Goal: Check status: Check status

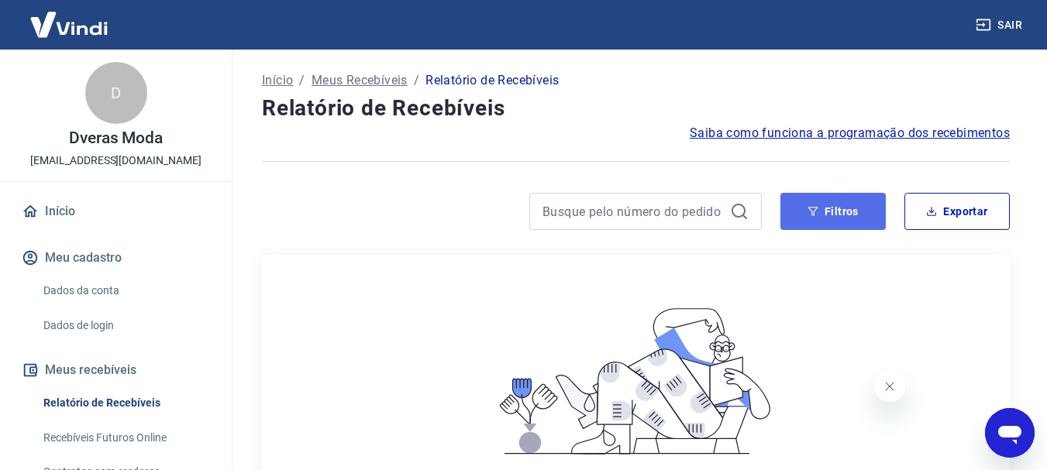
click at [832, 212] on button "Filtros" at bounding box center [832, 211] width 105 height 37
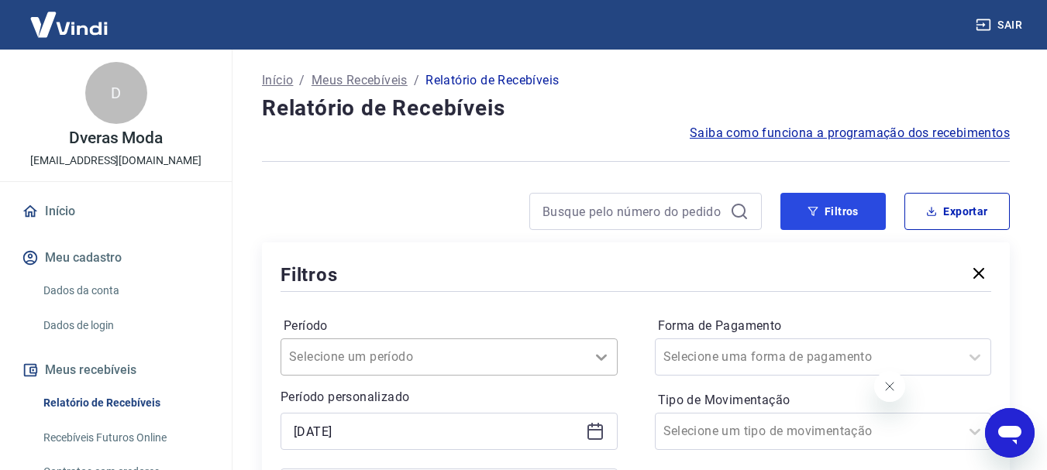
scroll to position [155, 0]
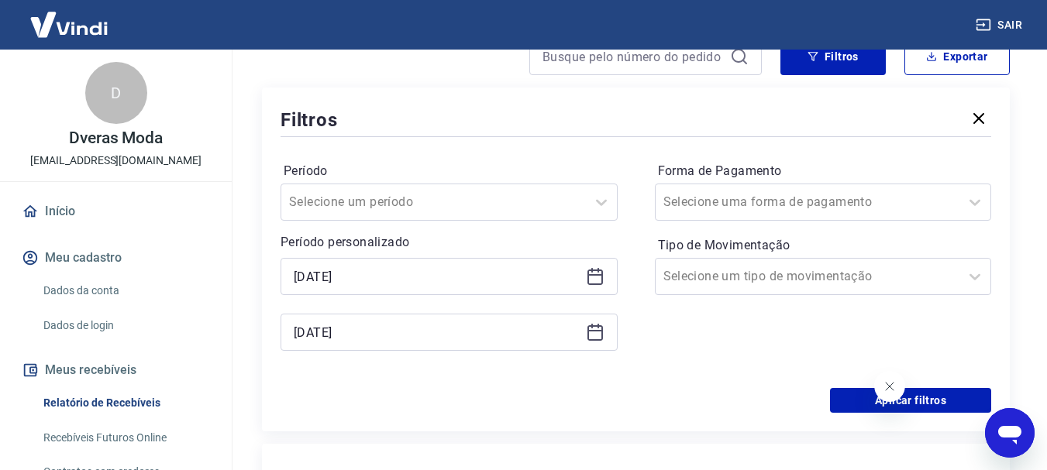
click at [594, 274] on icon at bounding box center [595, 275] width 16 height 2
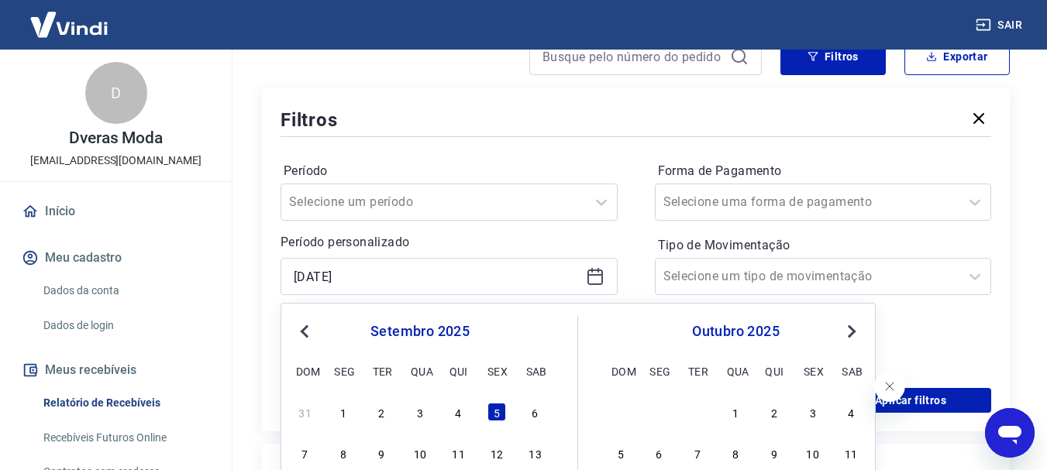
click at [306, 329] on span "Previous Month" at bounding box center [306, 331] width 0 height 18
click at [455, 454] on div "7" at bounding box center [459, 453] width 19 height 19
type input "07/08/2025"
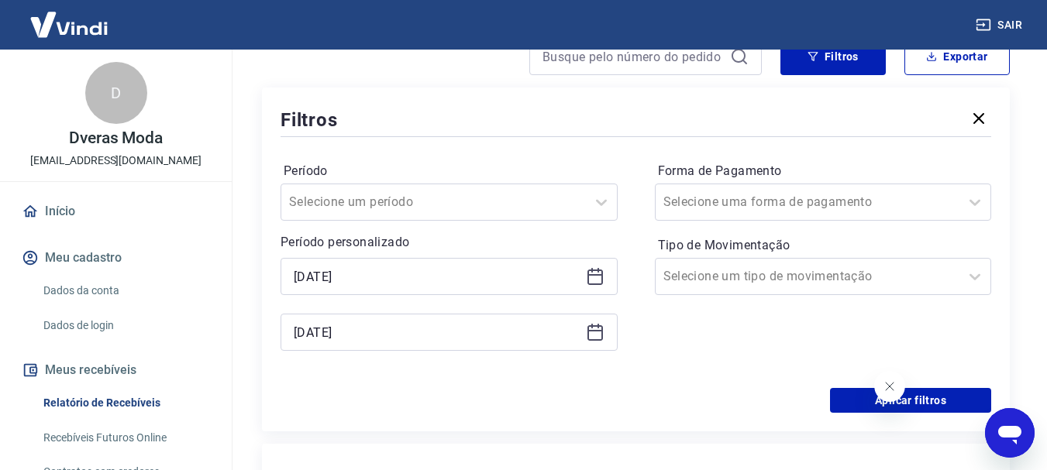
click at [594, 339] on icon at bounding box center [595, 334] width 16 height 16
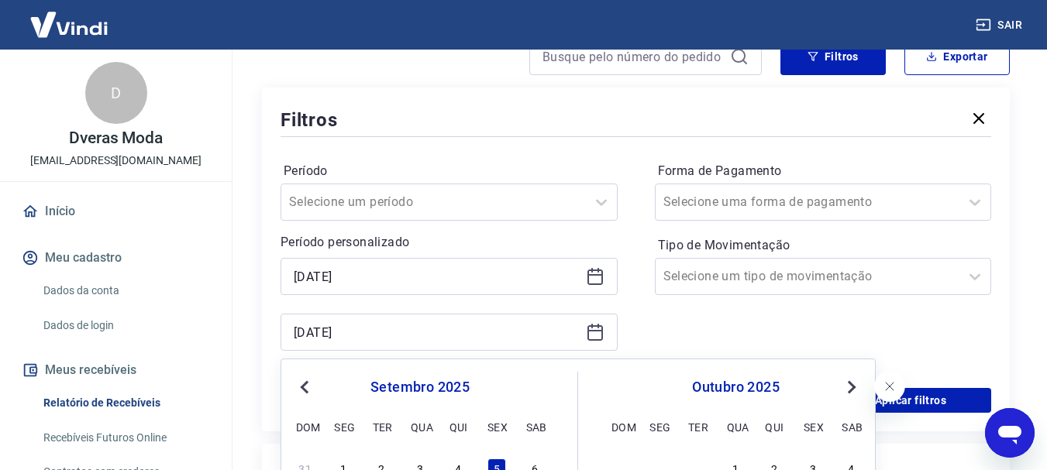
click at [312, 392] on button "Previous Month" at bounding box center [304, 387] width 19 height 19
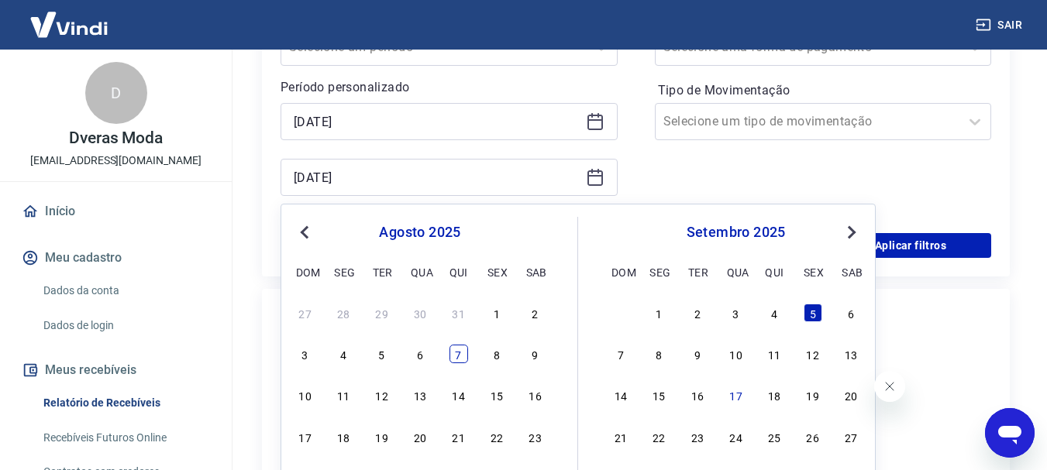
click at [453, 355] on div "7" at bounding box center [459, 354] width 19 height 19
type input "07/08/2025"
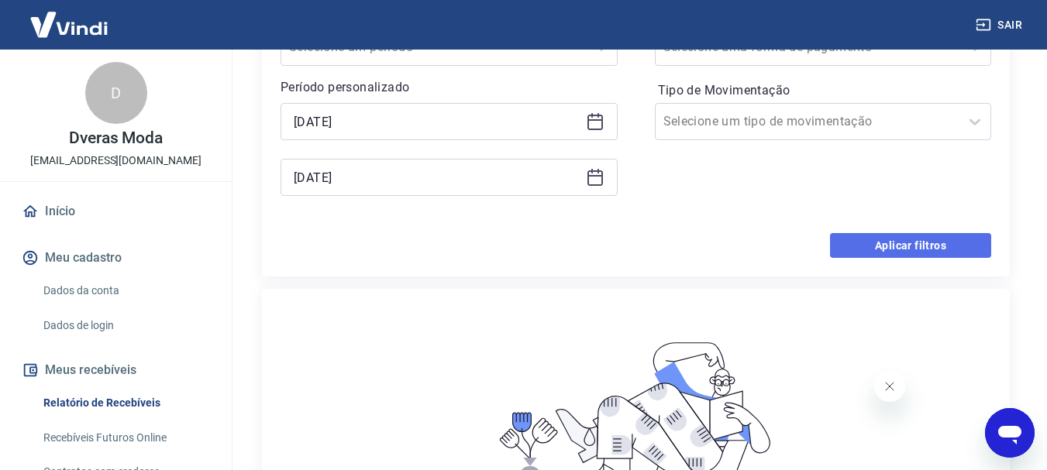
click at [912, 247] on button "Aplicar filtros" at bounding box center [910, 245] width 161 height 25
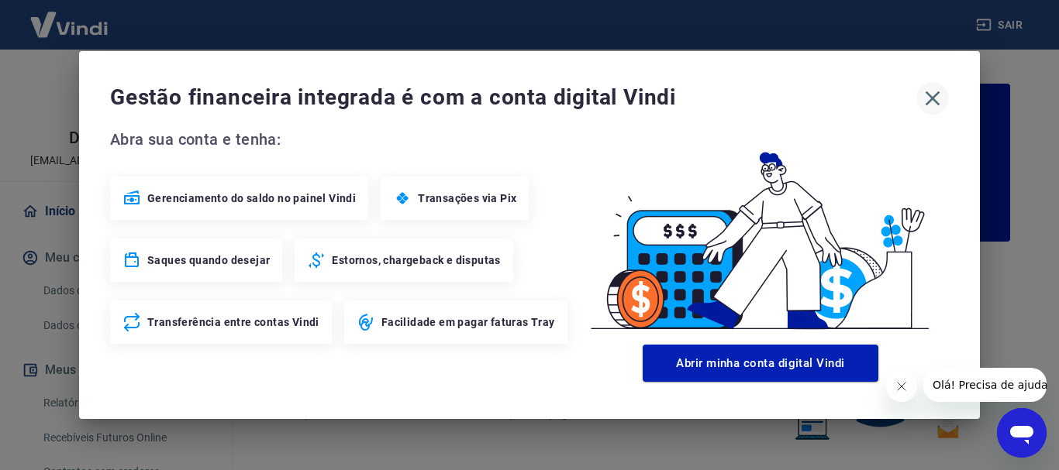
click at [932, 101] on icon "button" at bounding box center [932, 98] width 25 height 25
